Goal: Check status: Check status

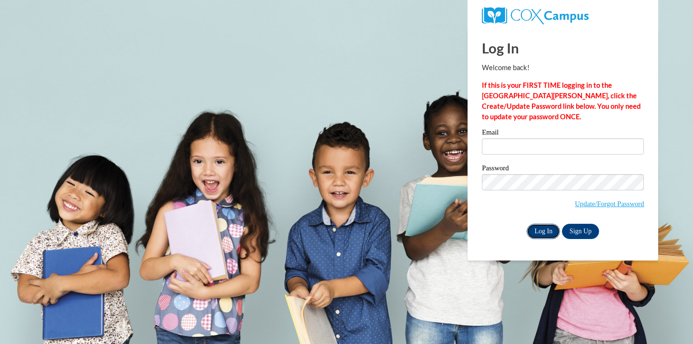
click at [534, 231] on input "Log In" at bounding box center [543, 230] width 33 height 15
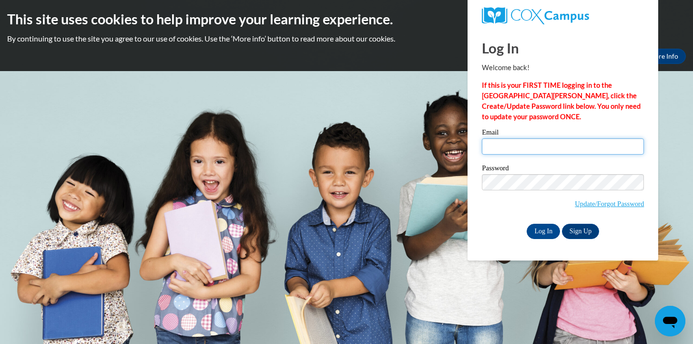
type input "courtney.gibo@k12.hi.us"
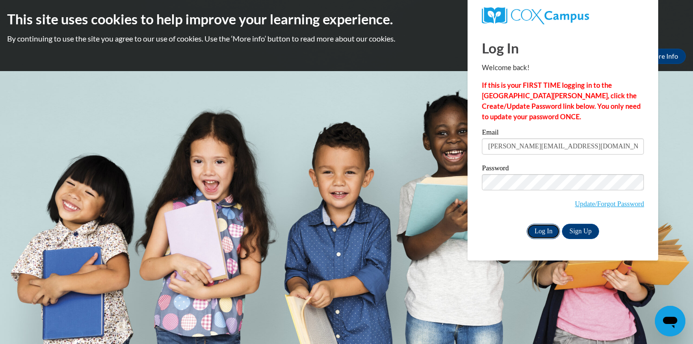
click at [547, 234] on input "Log In" at bounding box center [543, 230] width 33 height 15
